Goal: Information Seeking & Learning: Stay updated

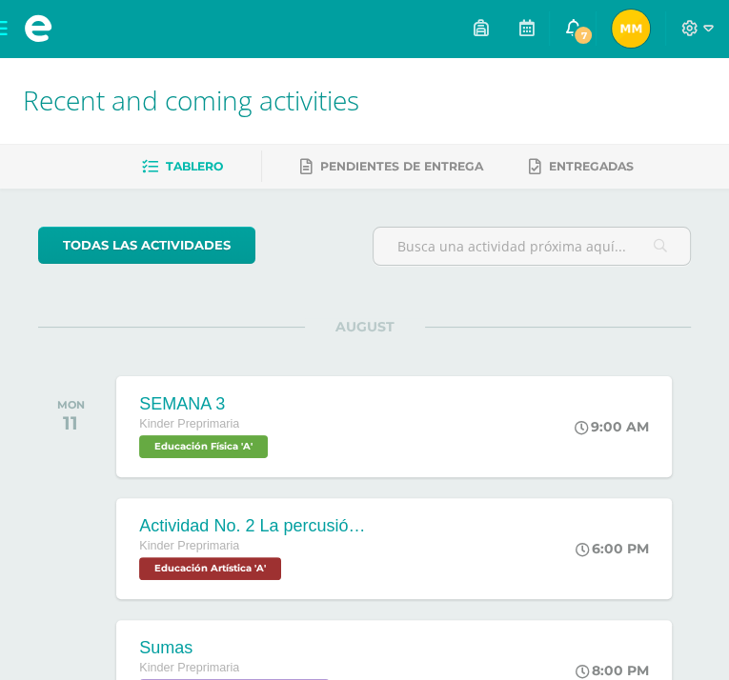
click at [572, 28] on icon at bounding box center [572, 27] width 15 height 17
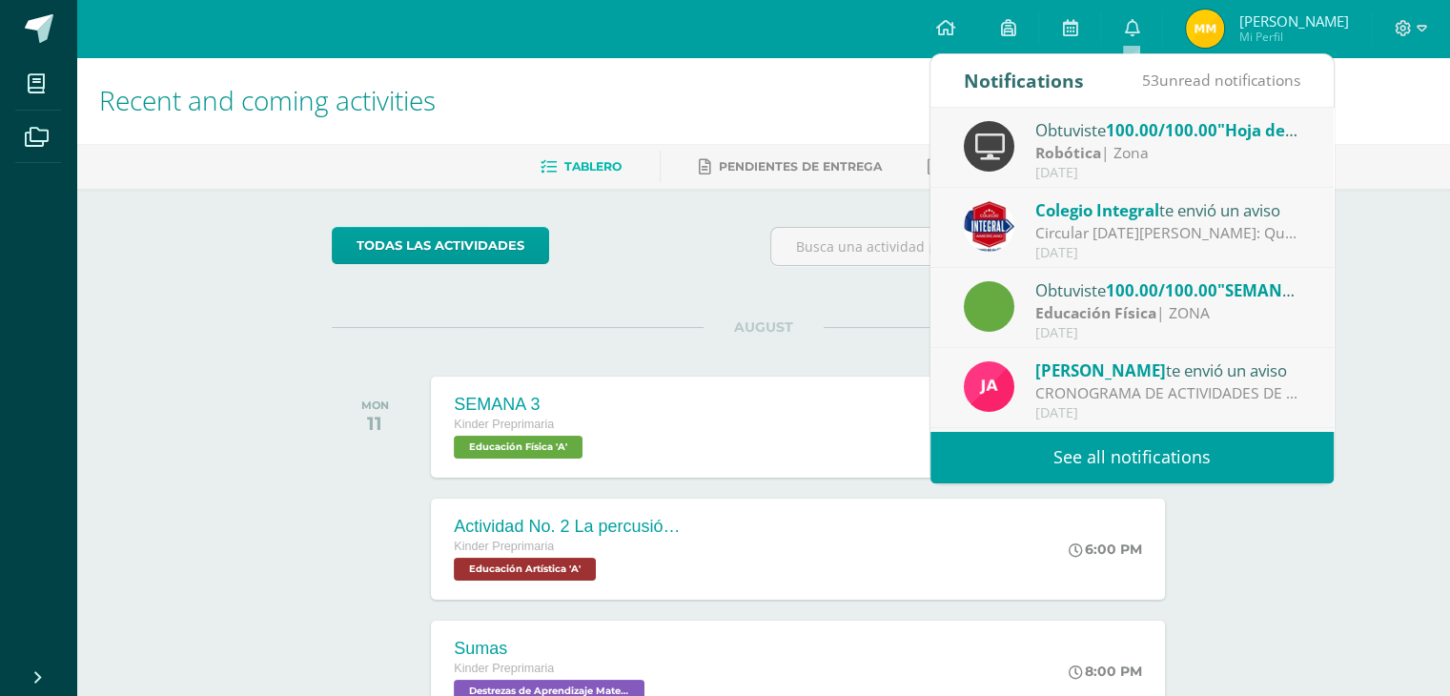
click at [742, 153] on strong "Robótica" at bounding box center [1068, 152] width 66 height 21
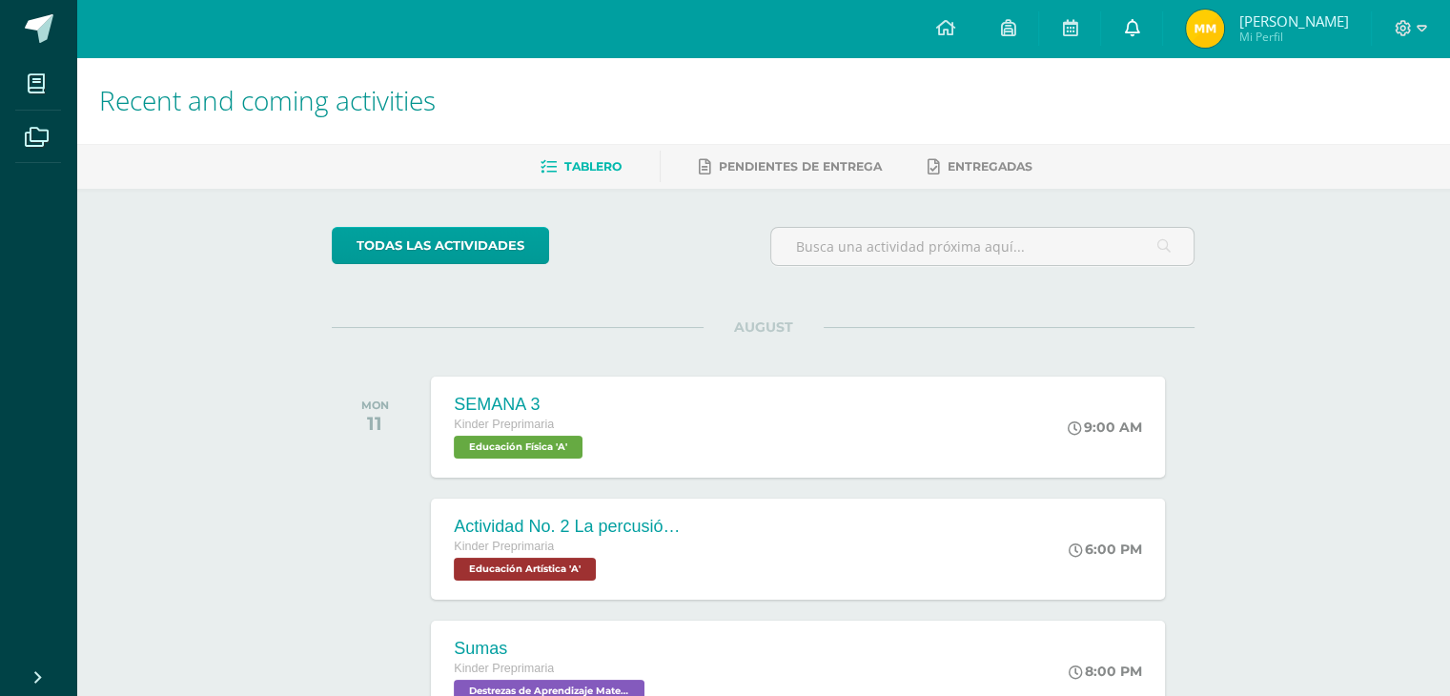
click at [742, 25] on icon at bounding box center [1131, 27] width 15 height 17
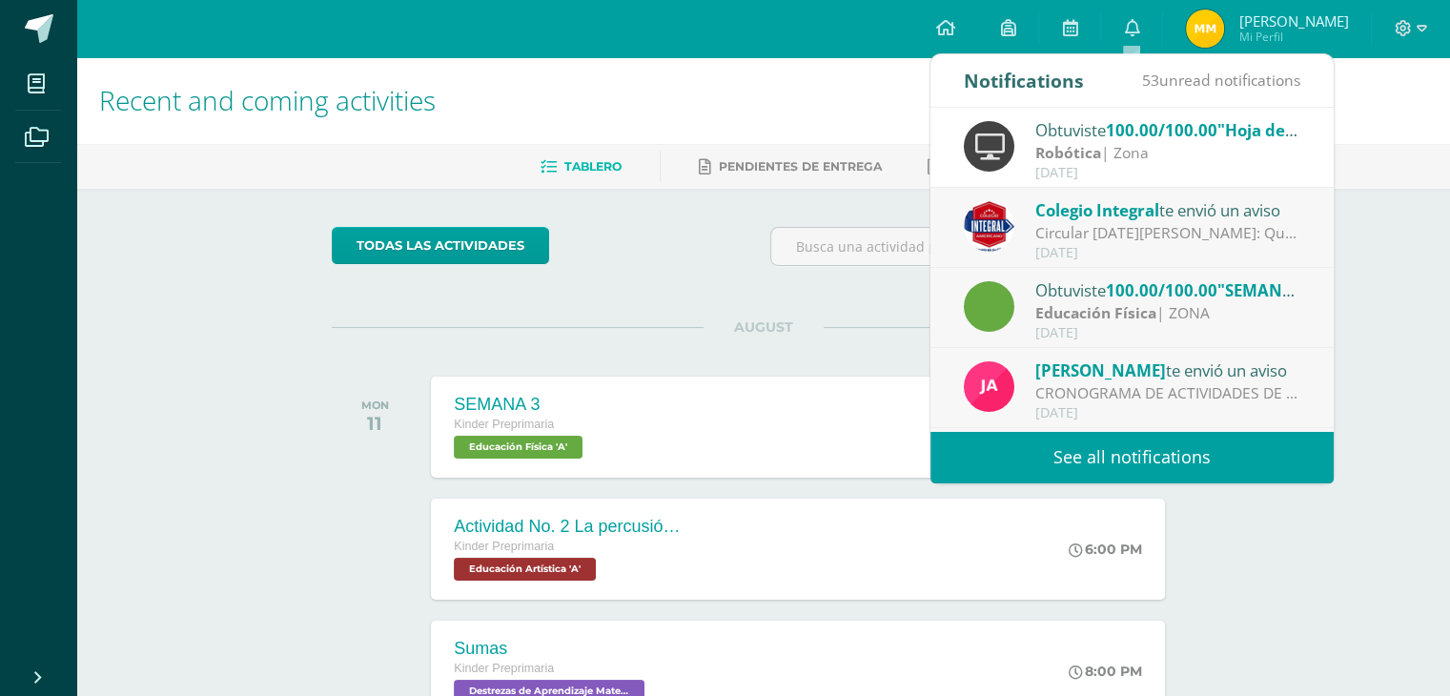
click at [742, 314] on strong "Educación Física" at bounding box center [1095, 312] width 121 height 21
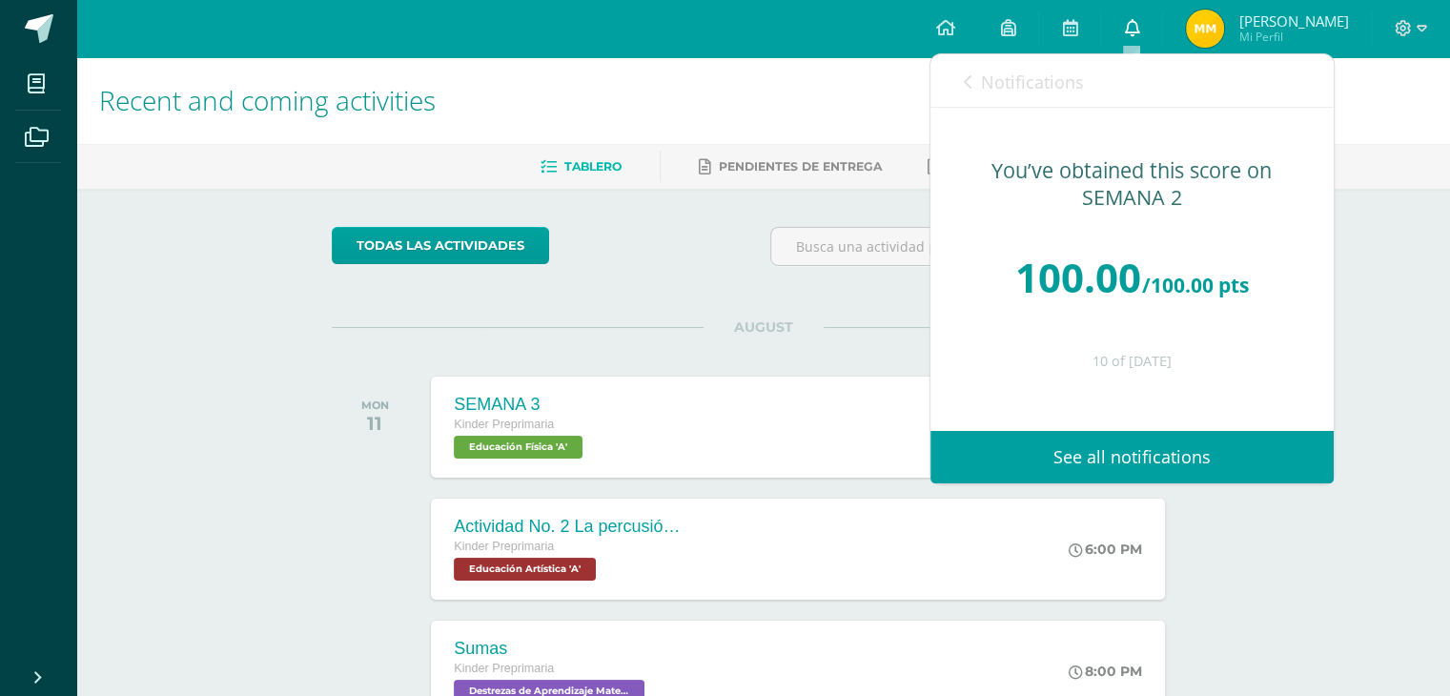
click at [742, 33] on icon at bounding box center [1131, 27] width 15 height 17
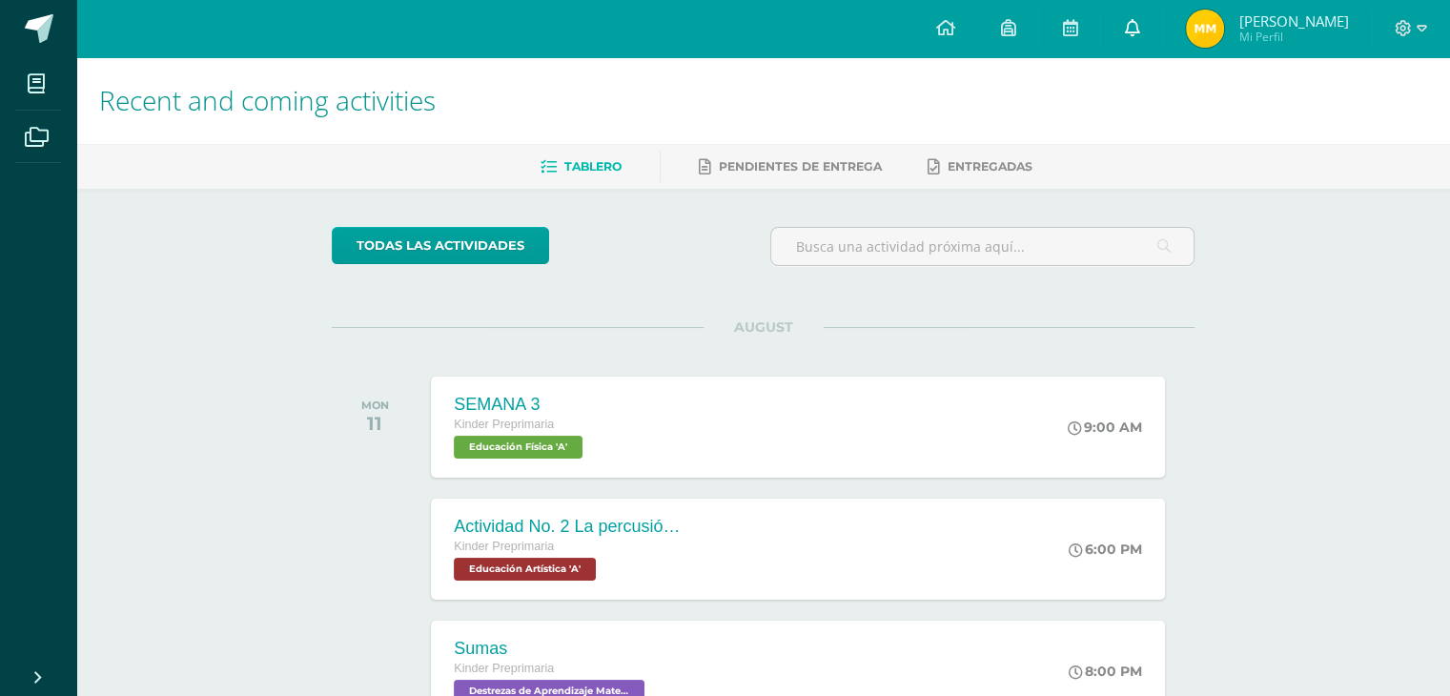
click at [742, 24] on icon at bounding box center [1131, 27] width 15 height 17
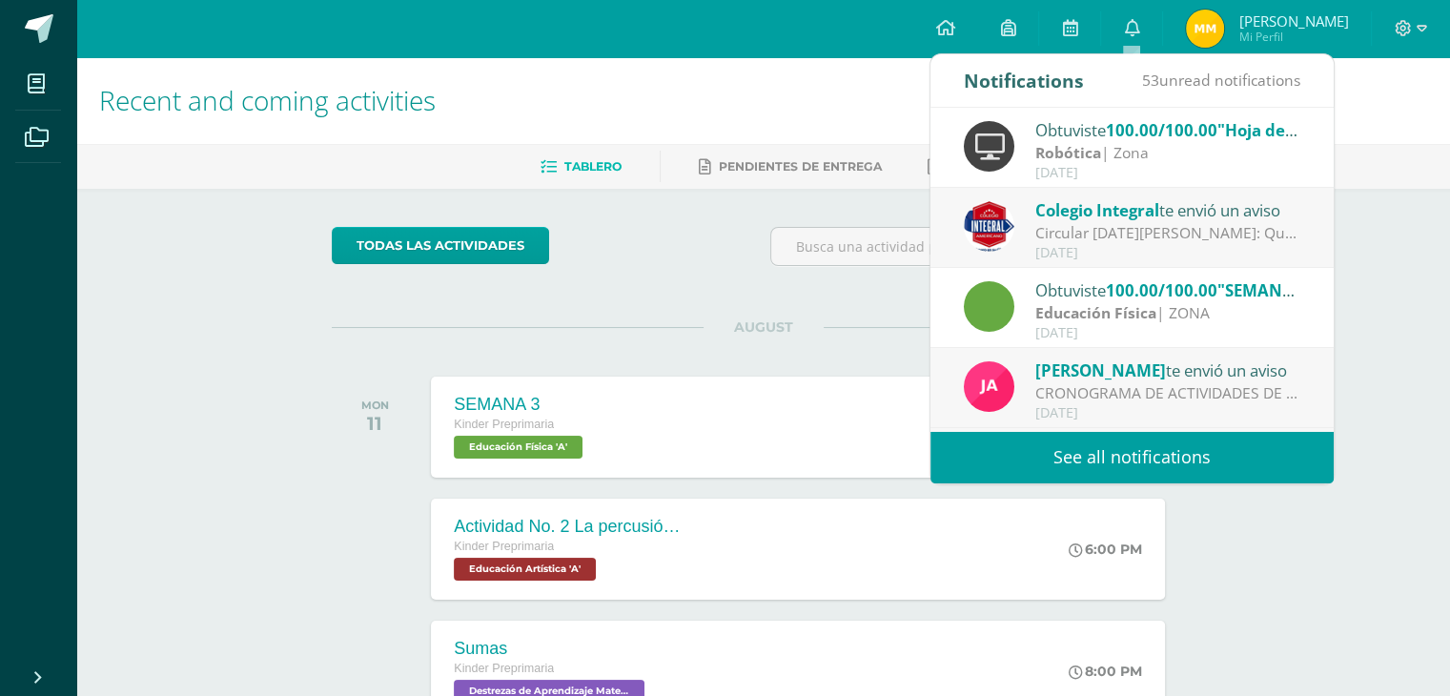
click at [713, 276] on div "todas las Actividades" at bounding box center [763, 254] width 878 height 54
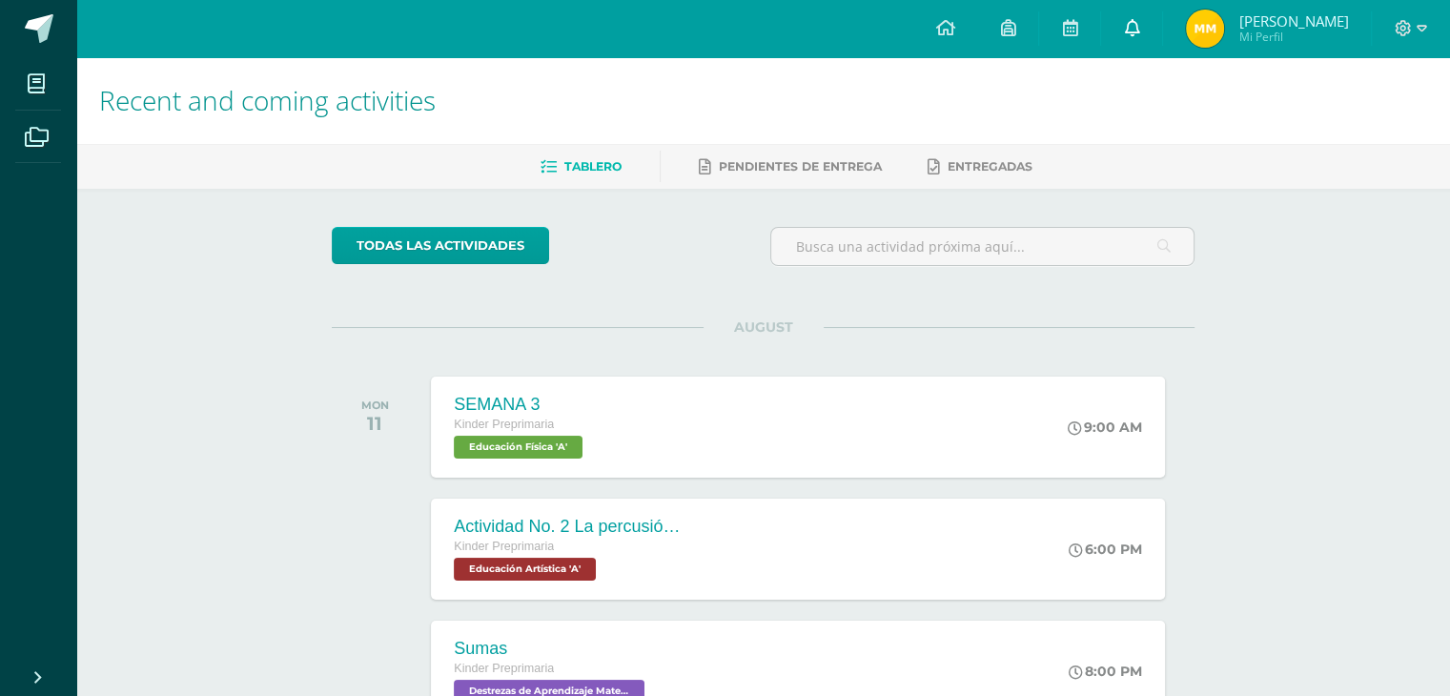
click at [742, 27] on icon at bounding box center [1131, 27] width 15 height 17
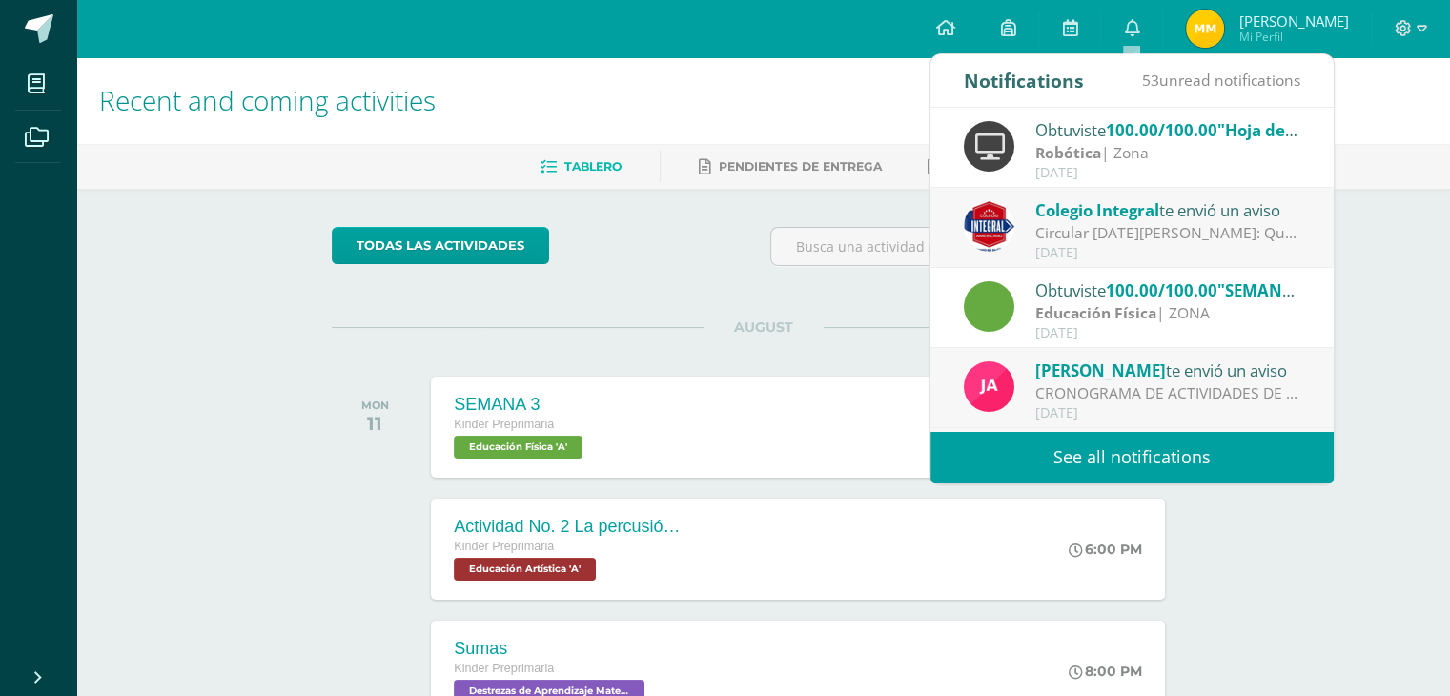
click at [742, 225] on div "Circular [DATE][PERSON_NAME]: Querida comunidad educativa, te trasladamos este …" at bounding box center [1167, 233] width 265 height 22
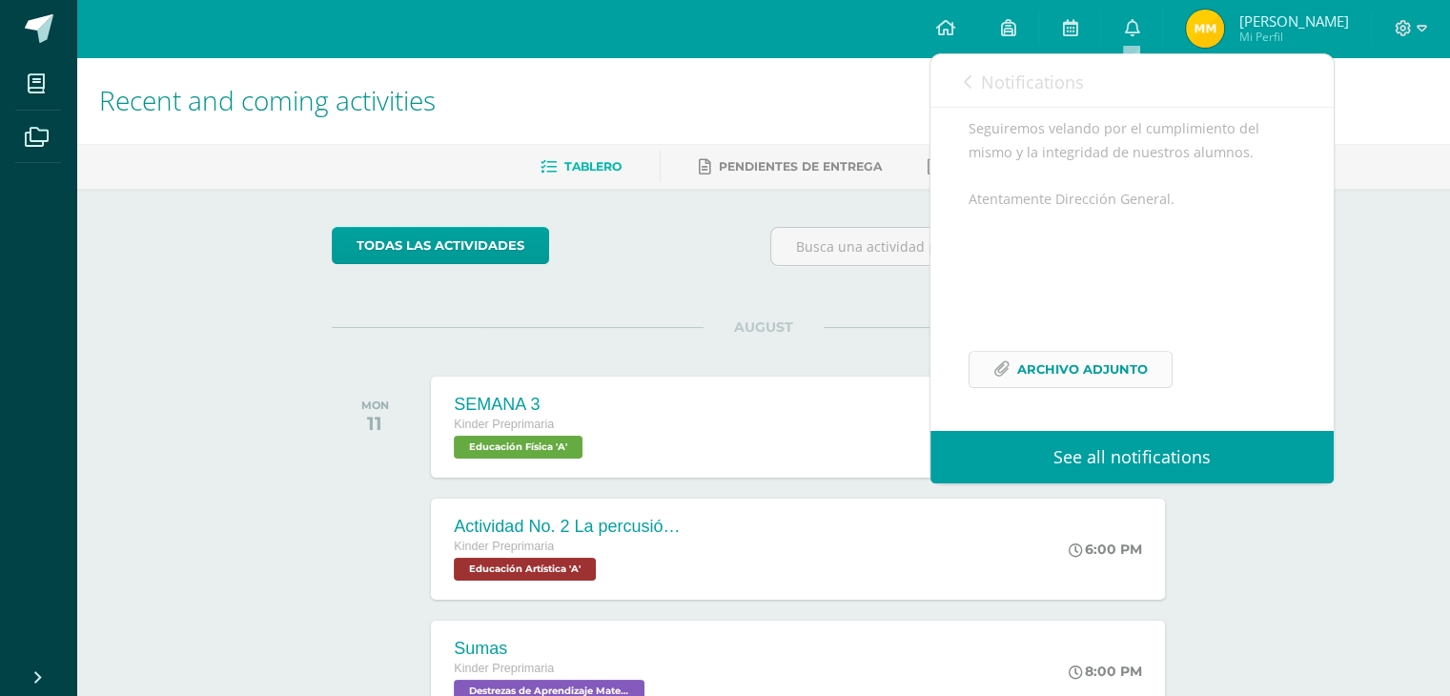
scroll to position [347, 0]
click at [742, 383] on span "Archivo Adjunto" at bounding box center [1082, 369] width 131 height 35
